Goal: Information Seeking & Learning: Check status

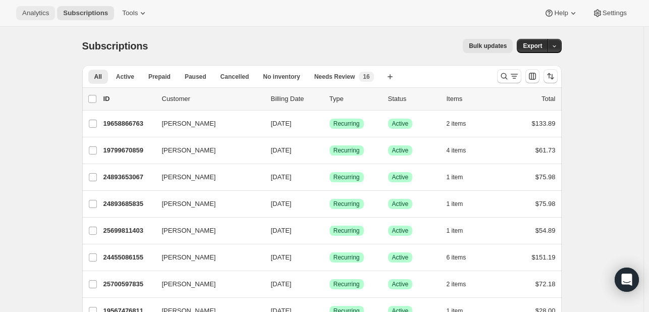
click at [19, 8] on button "Analytics" at bounding box center [35, 13] width 39 height 14
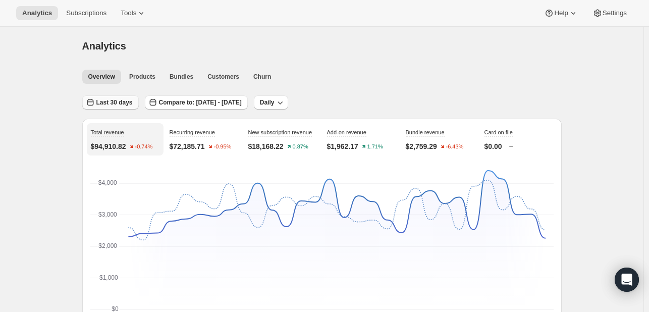
click at [115, 101] on span "Last 30 days" at bounding box center [114, 102] width 36 height 8
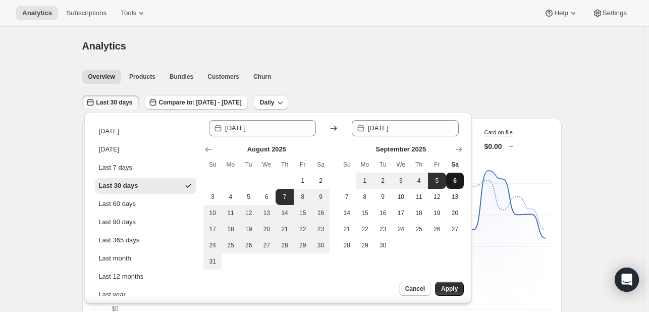
click at [456, 182] on span "6" at bounding box center [455, 181] width 10 height 8
type input "[DATE]"
click at [456, 182] on span "6" at bounding box center [455, 181] width 10 height 8
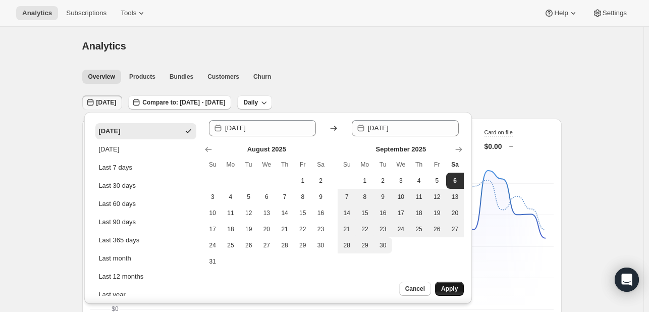
click at [450, 290] on span "Apply" at bounding box center [449, 289] width 17 height 8
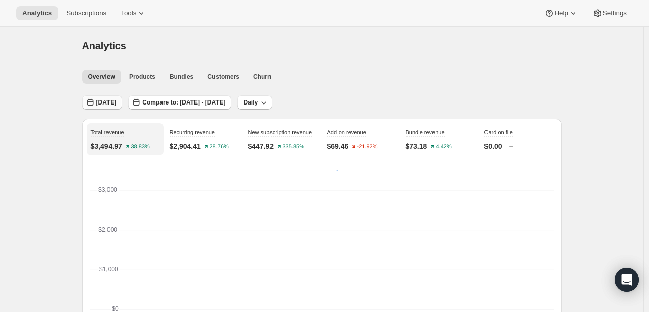
click at [105, 104] on span "[DATE]" at bounding box center [106, 102] width 20 height 8
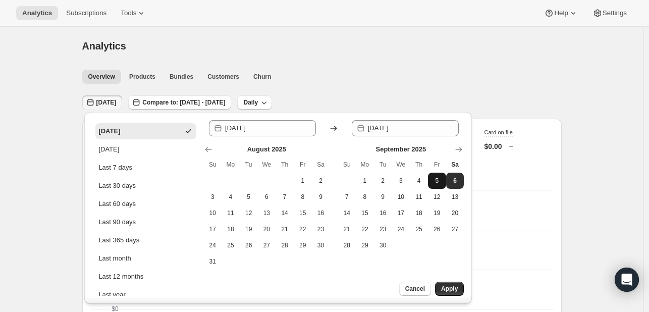
click at [429, 178] on button "5" at bounding box center [437, 181] width 18 height 16
type input "[DATE]"
click at [429, 178] on button "5" at bounding box center [437, 181] width 18 height 16
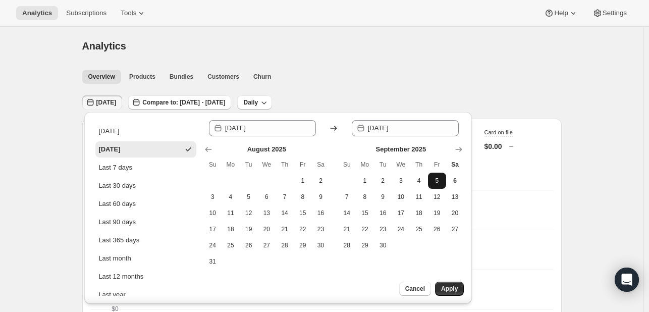
click at [438, 183] on span "5" at bounding box center [437, 181] width 10 height 8
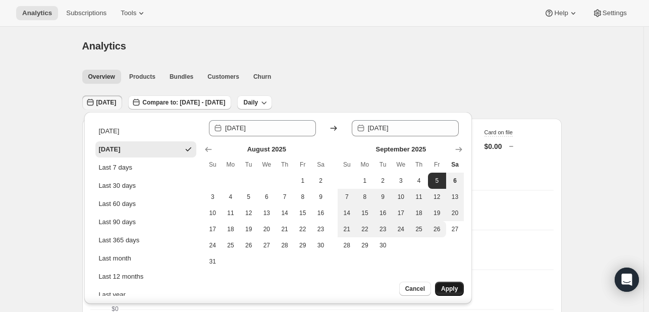
click at [453, 295] on button "Apply" at bounding box center [449, 289] width 29 height 14
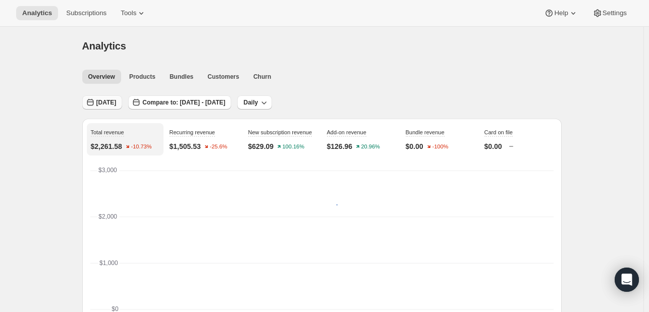
click at [117, 102] on span "[DATE]" at bounding box center [106, 102] width 20 height 8
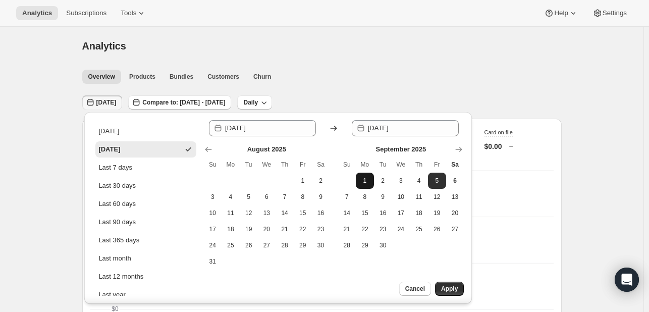
click at [362, 181] on span "1" at bounding box center [365, 181] width 10 height 8
type input "[DATE]"
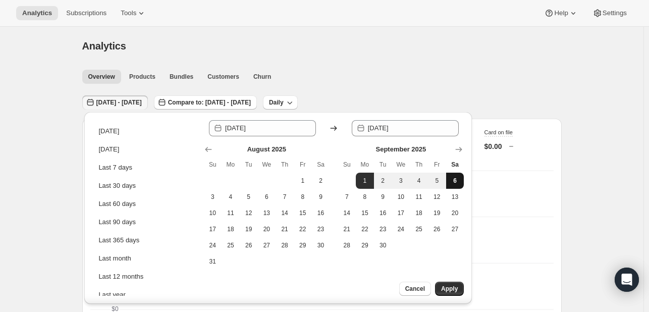
click at [450, 182] on span "6" at bounding box center [455, 181] width 10 height 8
type input "[DATE]"
click at [449, 290] on span "Apply" at bounding box center [449, 289] width 17 height 8
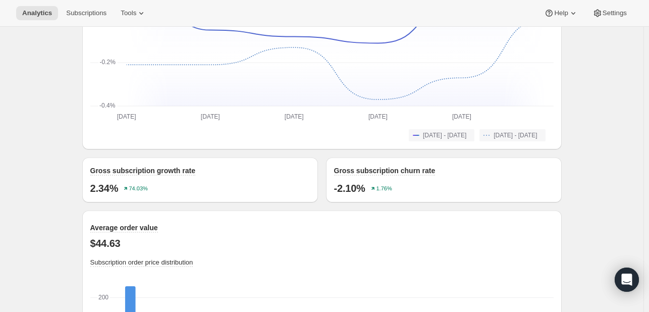
scroll to position [858, 0]
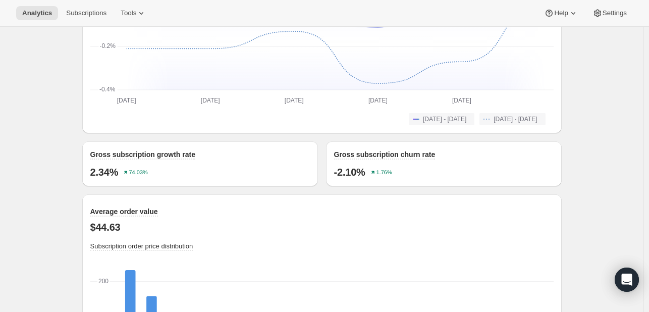
click at [582, 165] on div "Analytics. This page is ready Analytics Overview Products Bundles Customers Chu…" at bounding box center [322, 10] width 644 height 1684
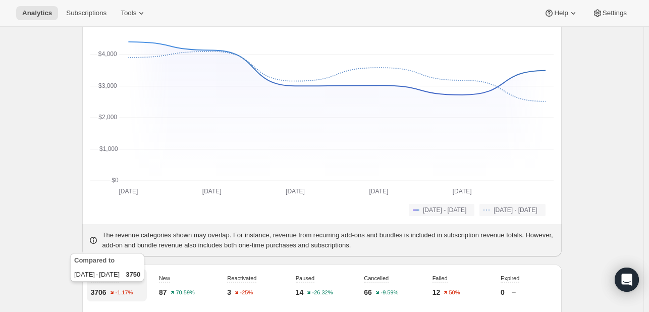
scroll to position [0, 0]
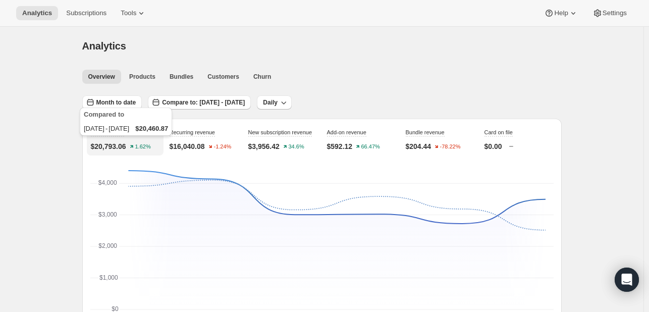
click at [120, 107] on div "Compared to [DATE] - [DATE] $20,460.87" at bounding box center [126, 124] width 96 height 36
click at [122, 101] on span "Month to date" at bounding box center [116, 102] width 40 height 8
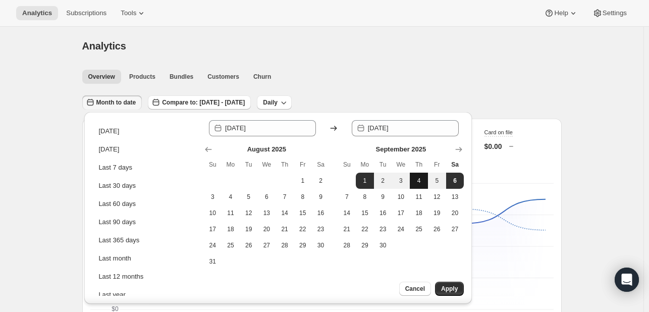
click at [413, 182] on button "4" at bounding box center [419, 181] width 18 height 16
type input "[DATE]"
click at [413, 182] on button "4" at bounding box center [419, 181] width 18 height 16
click at [419, 181] on span "4" at bounding box center [419, 181] width 10 height 8
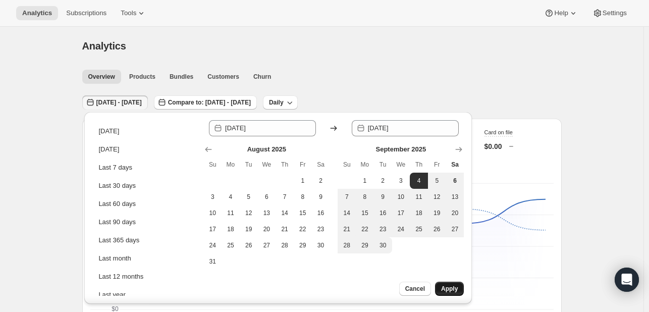
click at [450, 285] on span "Apply" at bounding box center [449, 289] width 17 height 8
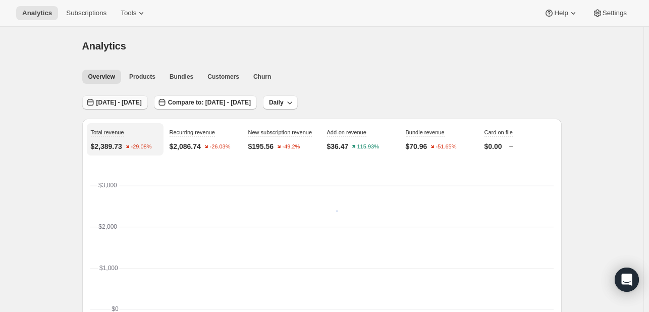
click at [142, 102] on span "[DATE] - [DATE]" at bounding box center [118, 102] width 45 height 8
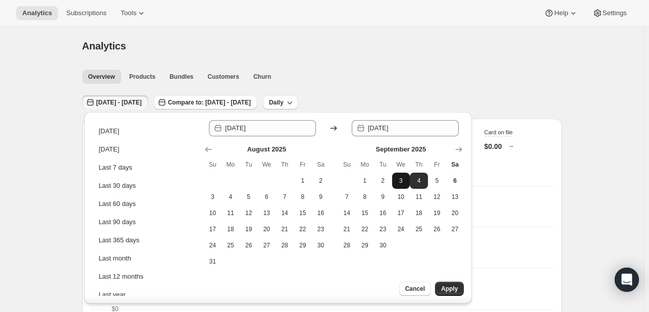
click at [402, 184] on span "3" at bounding box center [401, 181] width 10 height 8
type input "[DATE]"
click at [402, 184] on span "3" at bounding box center [401, 181] width 10 height 8
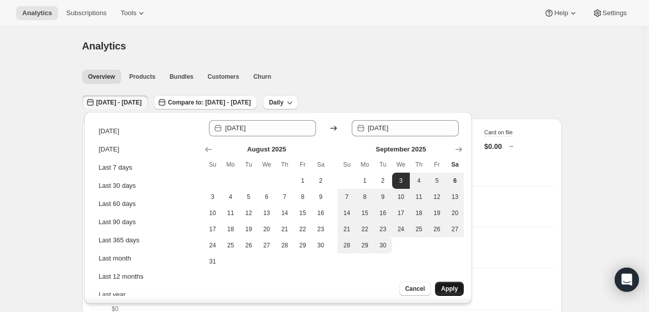
click at [449, 287] on span "Apply" at bounding box center [449, 289] width 17 height 8
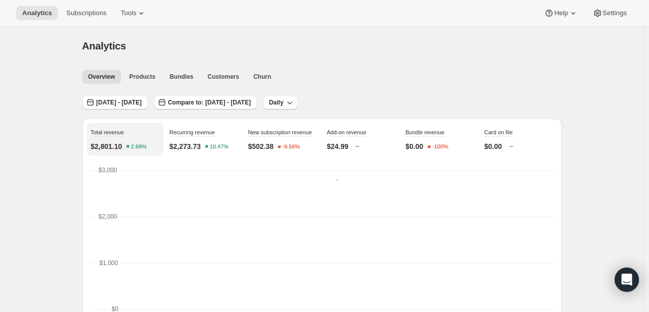
click at [149, 74] on span "Products" at bounding box center [142, 77] width 26 height 8
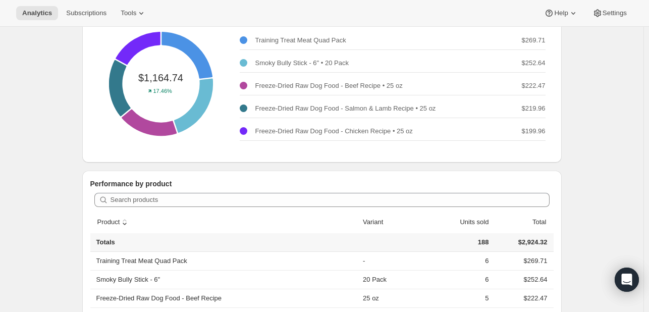
scroll to position [50, 0]
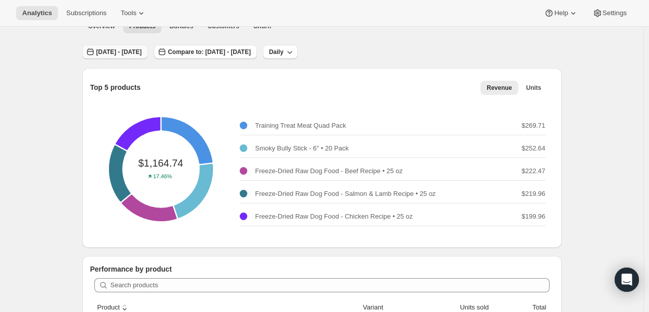
click at [142, 51] on span "[DATE] - [DATE]" at bounding box center [118, 52] width 45 height 8
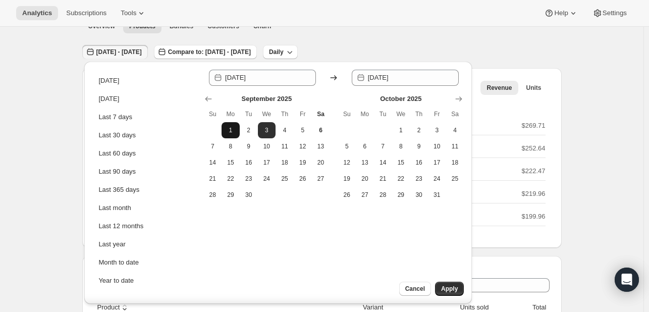
click at [225, 128] on button "1" at bounding box center [231, 130] width 18 height 16
type input "[DATE]"
click at [315, 130] on button "6" at bounding box center [321, 130] width 18 height 16
type input "[DATE]"
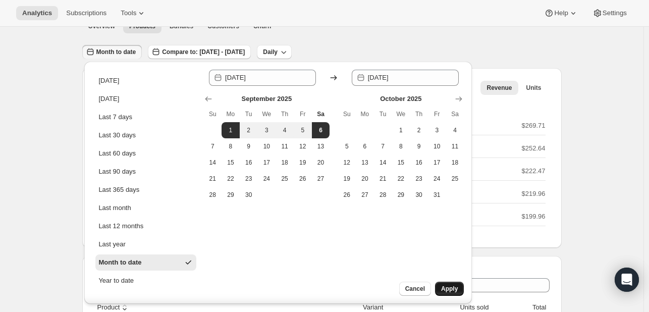
click at [454, 289] on span "Apply" at bounding box center [449, 289] width 17 height 8
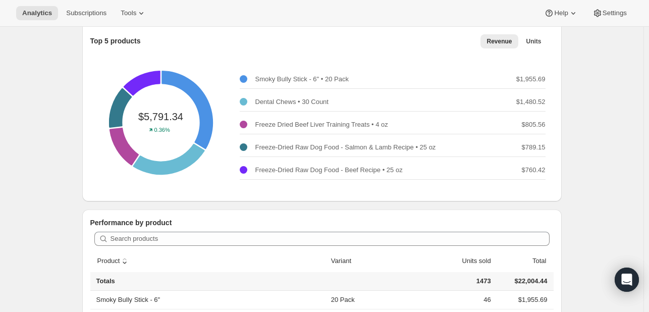
scroll to position [252, 0]
